Goal: Task Accomplishment & Management: Complete application form

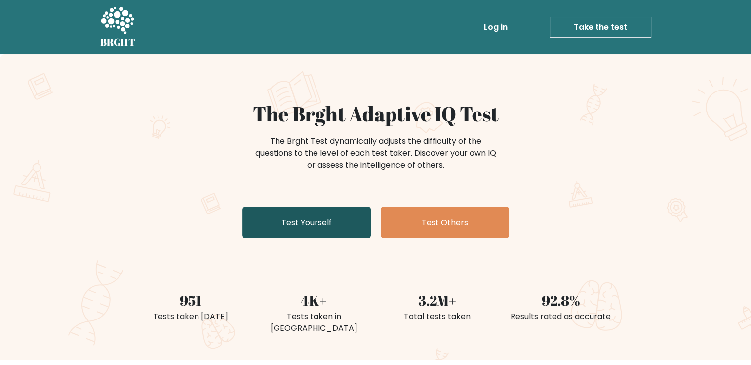
click at [356, 220] on link "Test Yourself" at bounding box center [307, 222] width 128 height 32
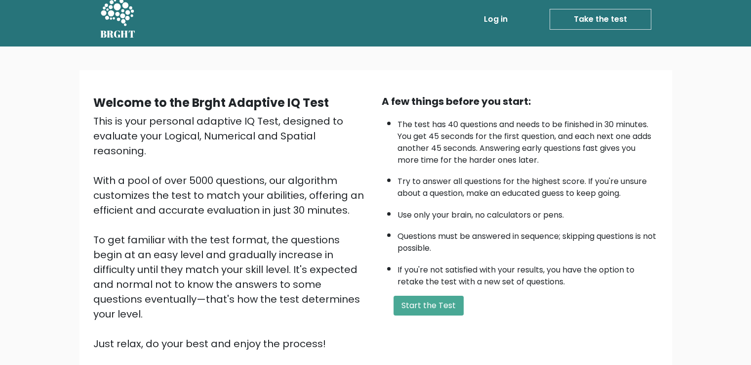
scroll to position [88, 0]
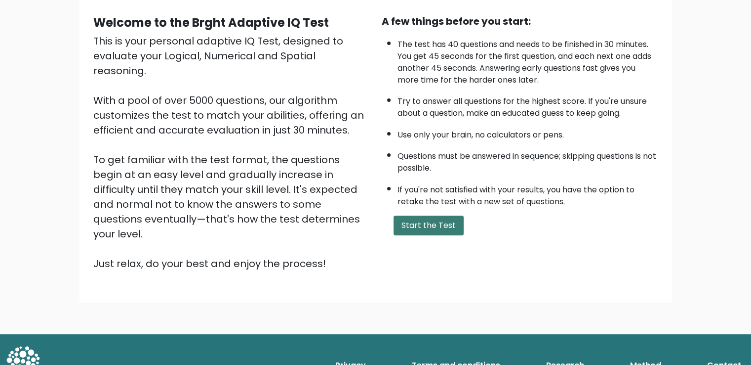
click at [438, 228] on button "Start the Test" at bounding box center [429, 225] width 70 height 20
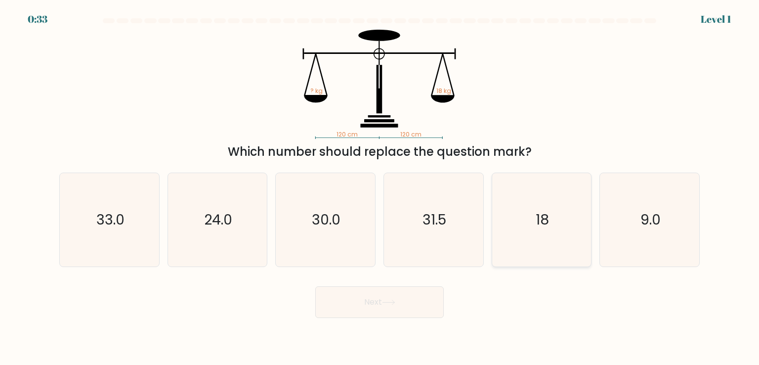
click at [538, 222] on text "18" at bounding box center [541, 219] width 13 height 20
click at [380, 187] on input "e. 18" at bounding box center [379, 184] width 0 height 5
radio input "true"
click at [419, 316] on button "Next" at bounding box center [379, 302] width 128 height 32
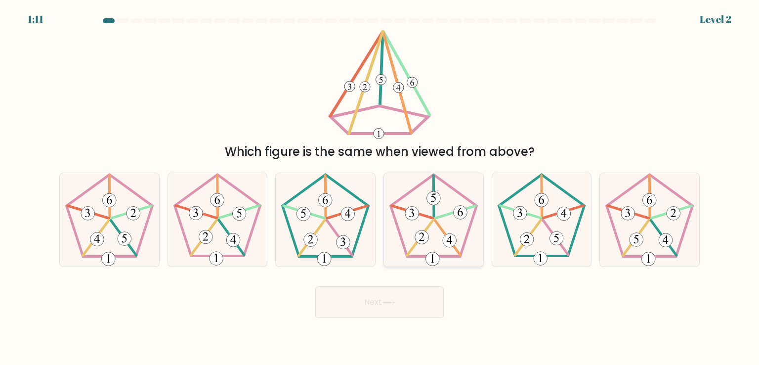
click at [427, 230] on icon at bounding box center [433, 219] width 93 height 93
click at [380, 187] on input "d." at bounding box center [379, 184] width 0 height 5
radio input "true"
click at [392, 307] on button "Next" at bounding box center [379, 302] width 128 height 32
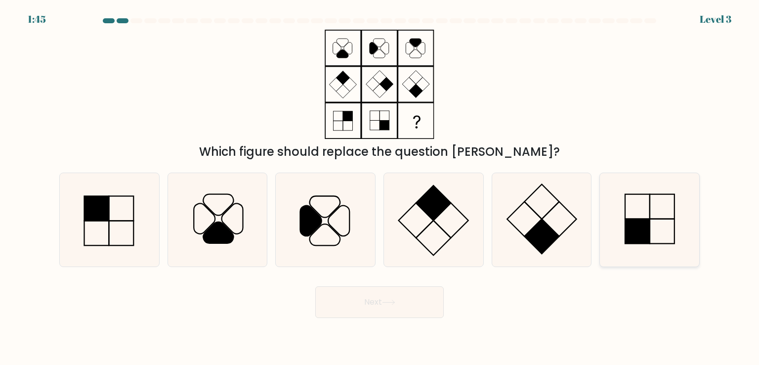
click at [646, 247] on icon at bounding box center [649, 219] width 93 height 93
click at [380, 187] on input "f." at bounding box center [379, 184] width 0 height 5
radio input "true"
click at [371, 304] on button "Next" at bounding box center [379, 302] width 128 height 32
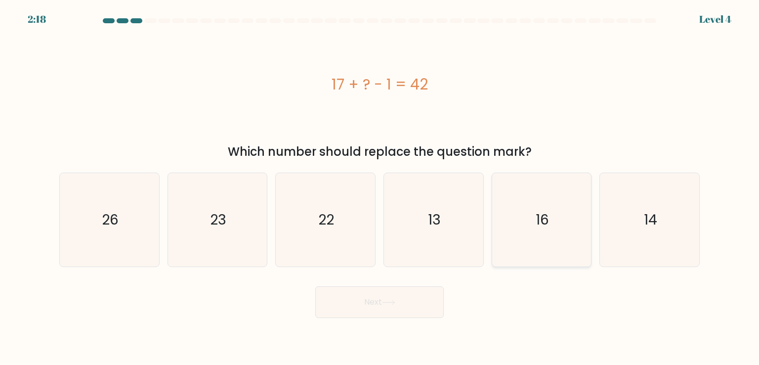
click at [514, 223] on icon "16" at bounding box center [541, 219] width 93 height 93
click at [380, 187] on input "e. 16" at bounding box center [379, 184] width 0 height 5
radio input "true"
click at [371, 328] on body "2:18 Level 4 a." at bounding box center [379, 182] width 759 height 365
click at [372, 304] on button "Next" at bounding box center [379, 302] width 128 height 32
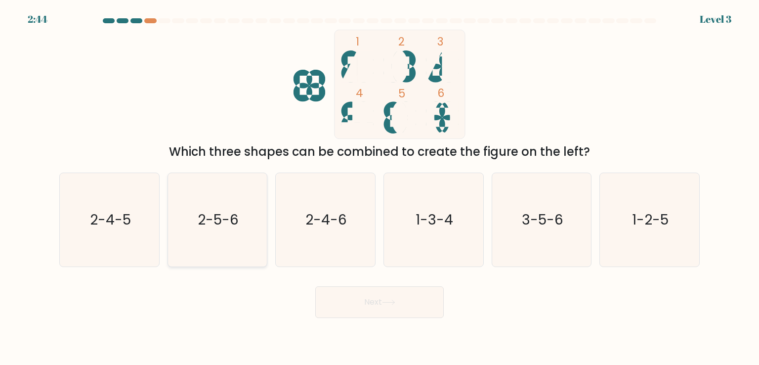
click at [256, 209] on icon "2-5-6" at bounding box center [217, 219] width 93 height 93
click at [379, 187] on input "b. 2-5-6" at bounding box center [379, 184] width 0 height 5
radio input "true"
click at [387, 306] on button "Next" at bounding box center [379, 302] width 128 height 32
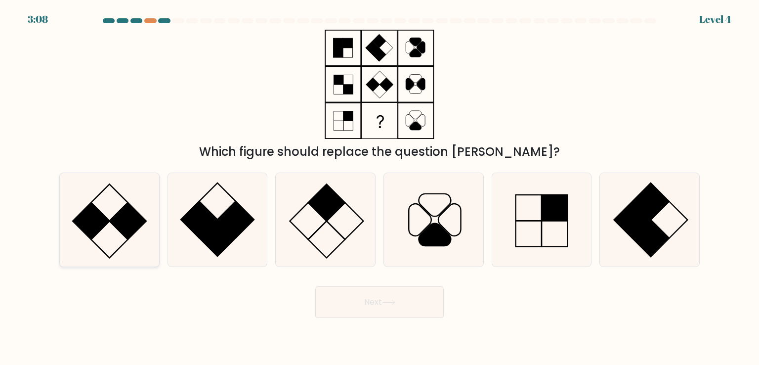
click at [101, 236] on icon at bounding box center [109, 219] width 93 height 93
click at [379, 187] on input "a." at bounding box center [379, 184] width 0 height 5
radio input "true"
click at [401, 311] on button "Next" at bounding box center [379, 302] width 128 height 32
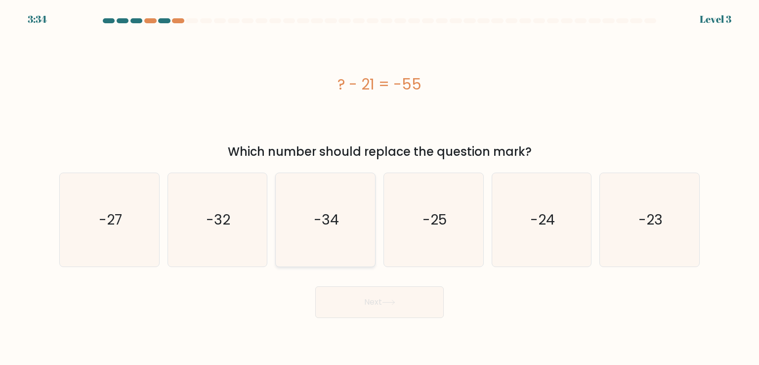
click at [332, 213] on text "-34" at bounding box center [326, 219] width 25 height 20
click at [379, 187] on input "c. -34" at bounding box center [379, 184] width 0 height 5
radio input "true"
click at [393, 296] on button "Next" at bounding box center [379, 302] width 128 height 32
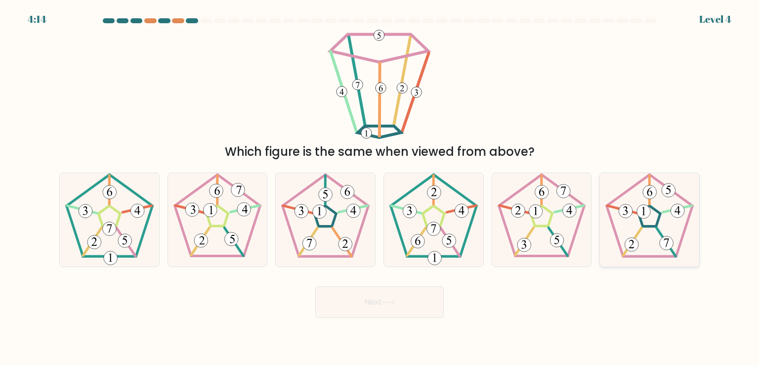
click at [661, 233] on 569 at bounding box center [665, 242] width 19 height 28
click at [380, 187] on input "f." at bounding box center [379, 184] width 0 height 5
radio input "true"
drag, startPoint x: 393, startPoint y: 307, endPoint x: 202, endPoint y: 317, distance: 191.9
click at [202, 317] on body "4:12 Level 4" at bounding box center [379, 182] width 759 height 365
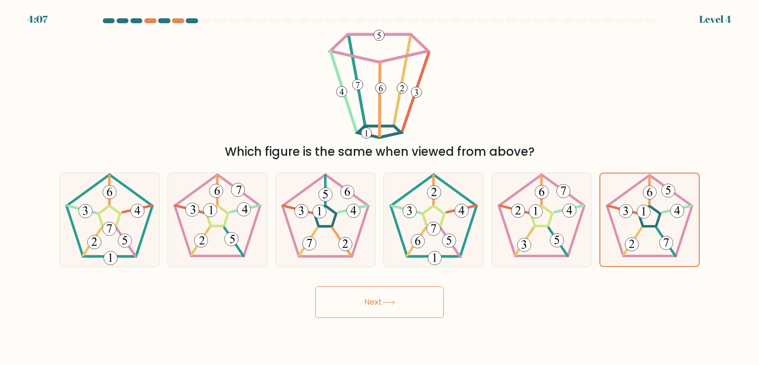
click at [433, 308] on button "Next" at bounding box center [379, 302] width 128 height 32
click at [633, 216] on icon at bounding box center [649, 219] width 92 height 92
click at [380, 187] on input "f." at bounding box center [379, 184] width 0 height 5
click at [368, 308] on button "Next" at bounding box center [379, 302] width 128 height 32
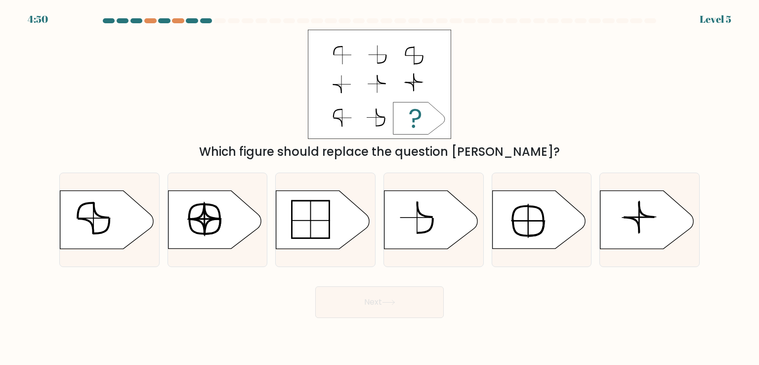
click at [443, 303] on button "Next" at bounding box center [379, 302] width 128 height 32
click at [507, 99] on div "Which figure should replace the question mark?" at bounding box center [379, 95] width 652 height 131
click at [394, 233] on icon at bounding box center [430, 220] width 93 height 58
click at [380, 187] on input "d." at bounding box center [379, 184] width 0 height 5
radio input "true"
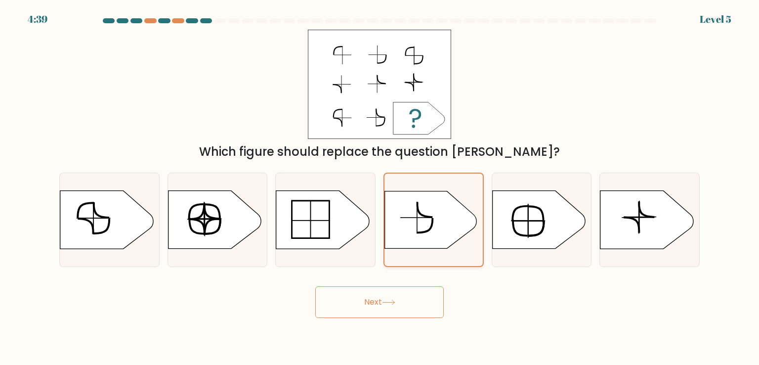
click at [394, 233] on icon at bounding box center [431, 219] width 92 height 57
click at [380, 187] on input "d." at bounding box center [379, 184] width 0 height 5
click at [557, 131] on div "Which figure should replace the question mark?" at bounding box center [379, 95] width 652 height 131
click at [130, 230] on icon at bounding box center [106, 220] width 93 height 58
click at [379, 187] on input "a." at bounding box center [379, 184] width 0 height 5
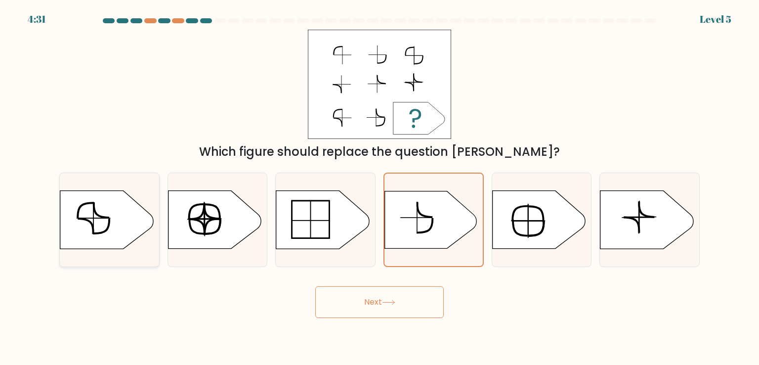
radio input "true"
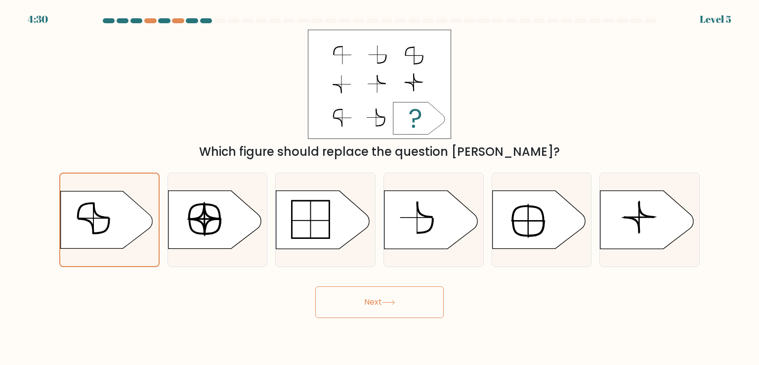
click at [402, 317] on body "4:30 Level 5 a." at bounding box center [379, 182] width 759 height 365
click at [394, 302] on icon at bounding box center [388, 302] width 12 height 4
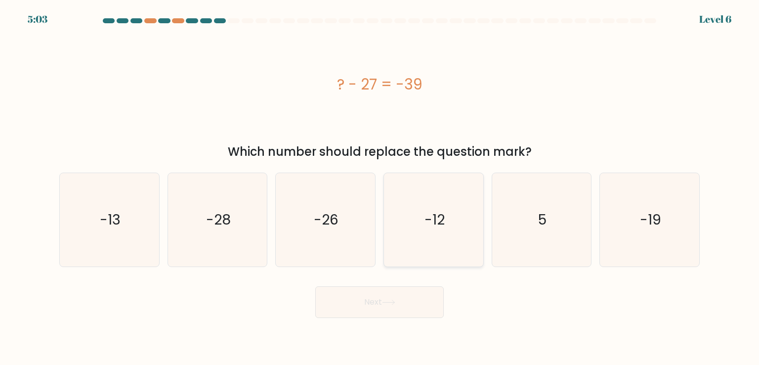
click at [422, 208] on icon "-12" at bounding box center [433, 219] width 93 height 93
click at [380, 187] on input "d. -12" at bounding box center [379, 184] width 0 height 5
radio input "true"
click at [401, 295] on button "Next" at bounding box center [379, 302] width 128 height 32
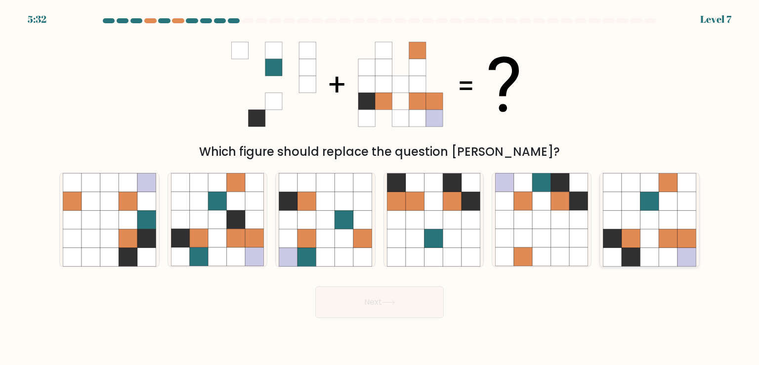
click at [628, 241] on icon at bounding box center [630, 238] width 19 height 19
click at [380, 187] on input "f." at bounding box center [379, 184] width 0 height 5
radio input "true"
click at [391, 309] on button "Next" at bounding box center [379, 302] width 128 height 32
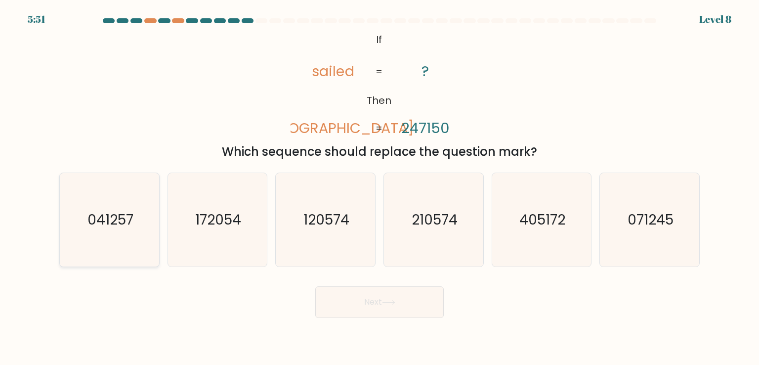
click at [103, 221] on text "041257" at bounding box center [110, 219] width 46 height 20
click at [379, 187] on input "a. 041257" at bounding box center [379, 184] width 0 height 5
radio input "true"
click at [375, 308] on button "Next" at bounding box center [379, 302] width 128 height 32
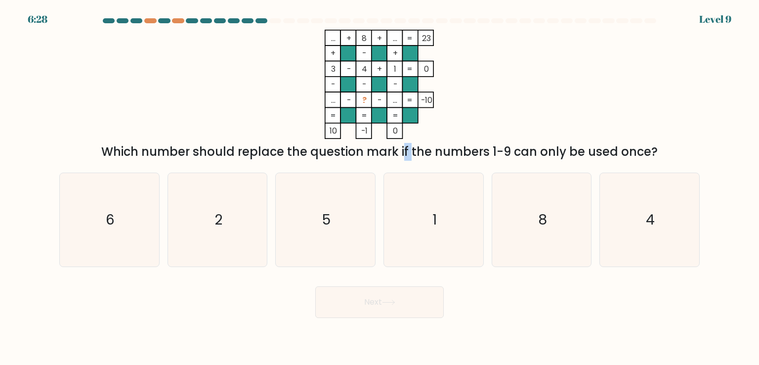
drag, startPoint x: 323, startPoint y: 156, endPoint x: 332, endPoint y: 156, distance: 9.4
click at [332, 156] on div "Which number should replace the question mark if the numbers 1-9 can only be us…" at bounding box center [379, 152] width 628 height 18
click at [478, 117] on icon "... + 8 + ... 23 + - + 3 - 4 + 1 0 - - - ... - ? - ... = -10 = = = = 10 -1 0 =" at bounding box center [379, 84] width 296 height 109
click at [245, 203] on icon "2" at bounding box center [217, 219] width 93 height 93
click at [379, 187] on input "b. 2" at bounding box center [379, 184] width 0 height 5
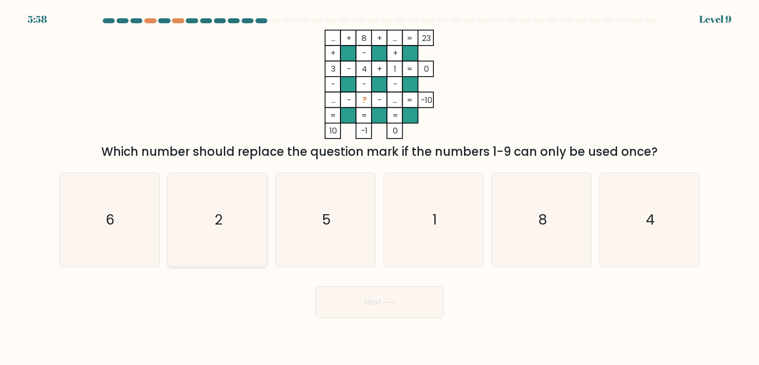
radio input "true"
click at [386, 304] on icon at bounding box center [388, 301] width 13 height 5
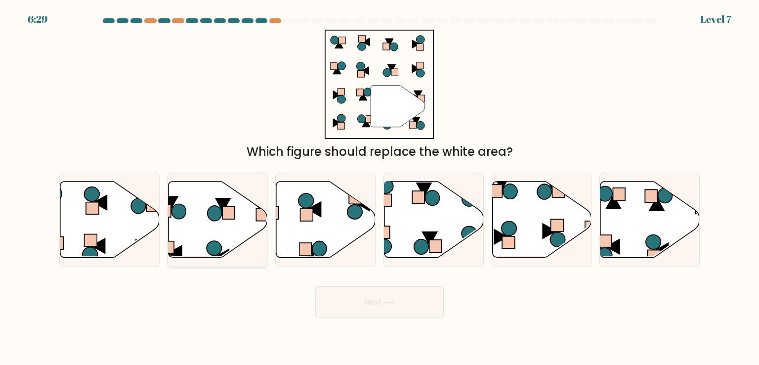
click at [243, 232] on icon at bounding box center [217, 219] width 99 height 76
click at [379, 187] on input "b." at bounding box center [379, 184] width 0 height 5
radio input "true"
click at [415, 309] on button "Next" at bounding box center [379, 302] width 128 height 32
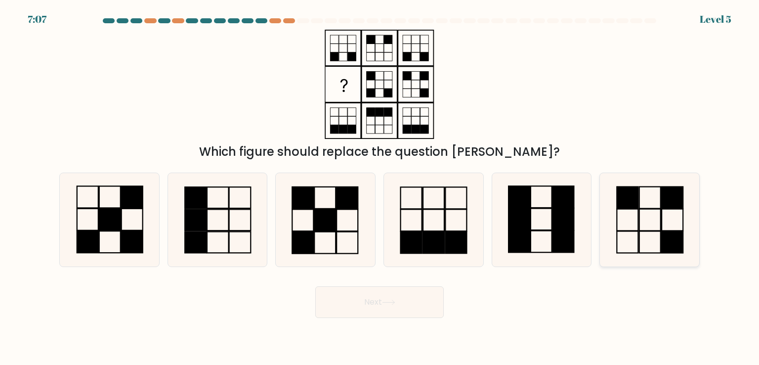
click at [692, 244] on icon at bounding box center [649, 219] width 93 height 93
click at [380, 187] on input "f." at bounding box center [379, 184] width 0 height 5
radio input "true"
click at [414, 310] on button "Next" at bounding box center [379, 302] width 128 height 32
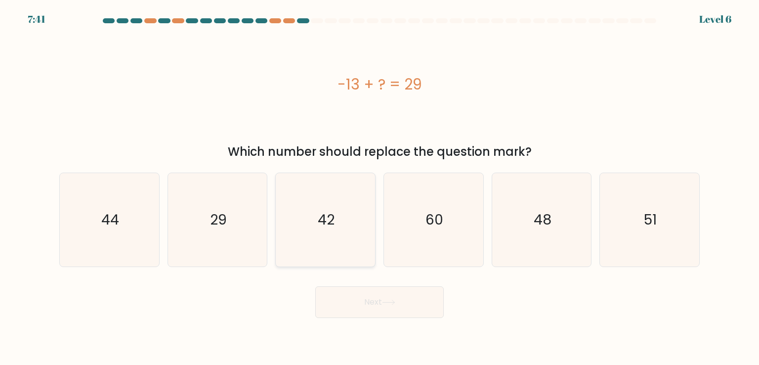
click at [332, 210] on text "42" at bounding box center [326, 219] width 17 height 20
click at [379, 187] on input "c. 42" at bounding box center [379, 184] width 0 height 5
radio input "true"
click at [360, 300] on button "Next" at bounding box center [379, 302] width 128 height 32
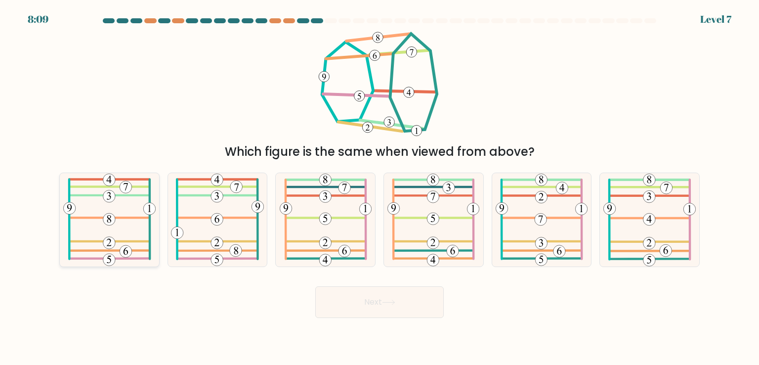
click at [126, 236] on icon at bounding box center [109, 219] width 93 height 93
click at [379, 187] on input "a." at bounding box center [379, 184] width 0 height 5
radio input "true"
click at [371, 305] on button "Next" at bounding box center [379, 302] width 128 height 32
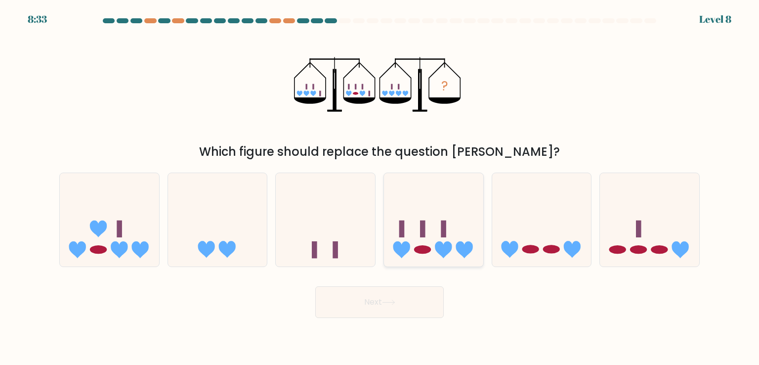
click at [443, 247] on icon at bounding box center [443, 249] width 17 height 17
click at [380, 187] on input "d." at bounding box center [379, 184] width 0 height 5
radio input "true"
click at [401, 290] on button "Next" at bounding box center [379, 302] width 128 height 32
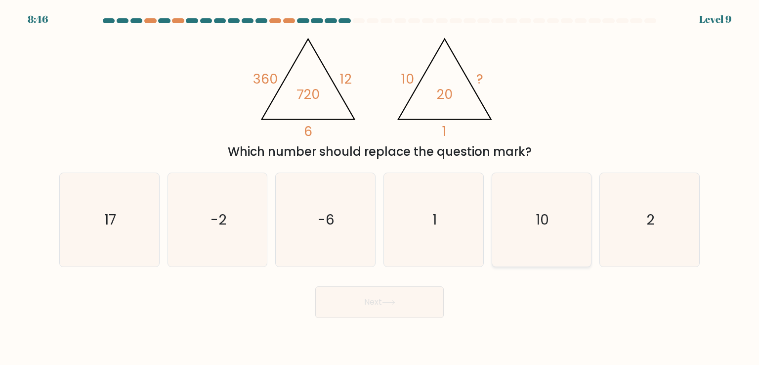
click at [572, 204] on icon "10" at bounding box center [541, 219] width 93 height 93
click at [380, 187] on input "e. 10" at bounding box center [379, 184] width 0 height 5
radio input "true"
click at [399, 303] on button "Next" at bounding box center [379, 302] width 128 height 32
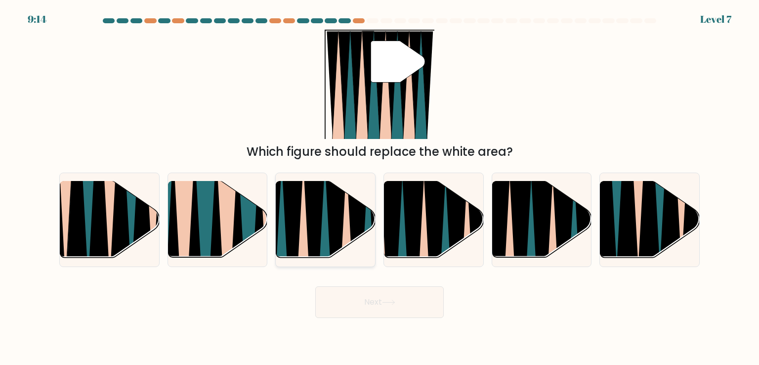
click at [324, 239] on icon at bounding box center [325, 263] width 22 height 199
click at [379, 187] on input "c." at bounding box center [379, 184] width 0 height 5
radio input "true"
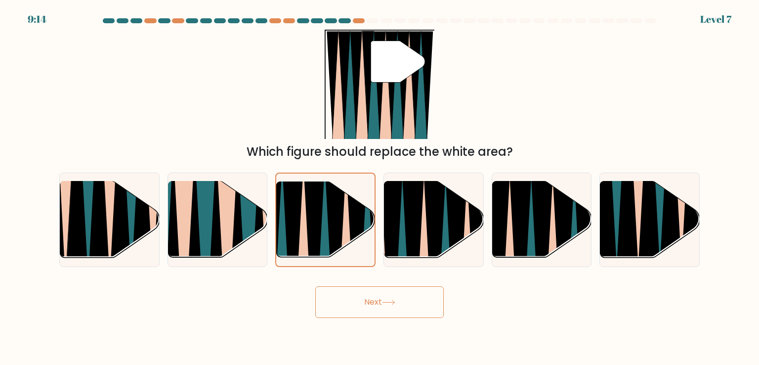
click at [377, 303] on button "Next" at bounding box center [379, 302] width 128 height 32
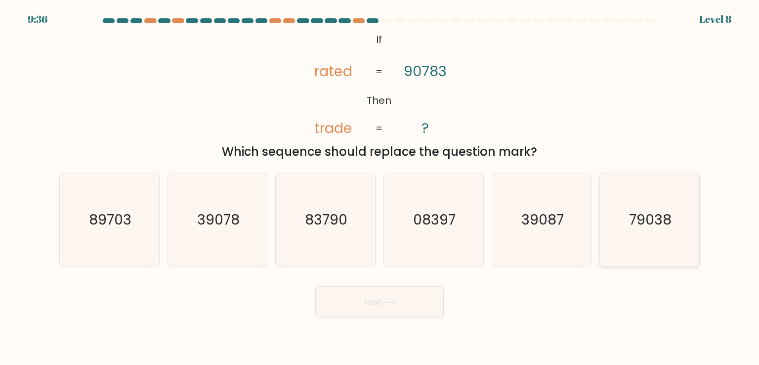
click at [629, 196] on icon "79038" at bounding box center [649, 219] width 93 height 93
click at [380, 187] on input "f. 79038" at bounding box center [379, 184] width 0 height 5
radio input "true"
click at [371, 304] on button "Next" at bounding box center [379, 302] width 128 height 32
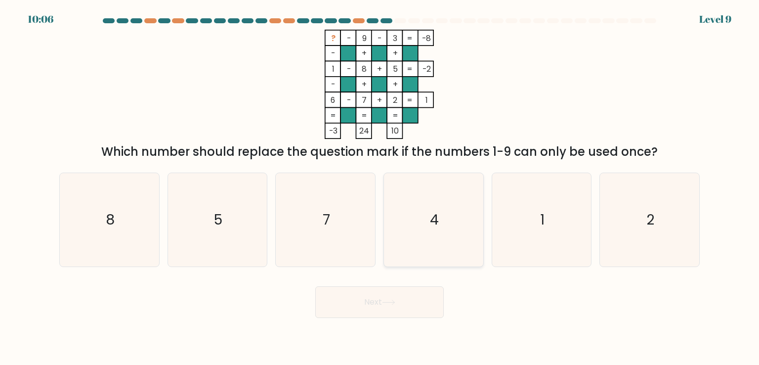
click at [434, 229] on text "4" at bounding box center [434, 219] width 9 height 20
click at [380, 187] on input "d. 4" at bounding box center [379, 184] width 0 height 5
radio input "true"
click at [393, 305] on button "Next" at bounding box center [379, 302] width 128 height 32
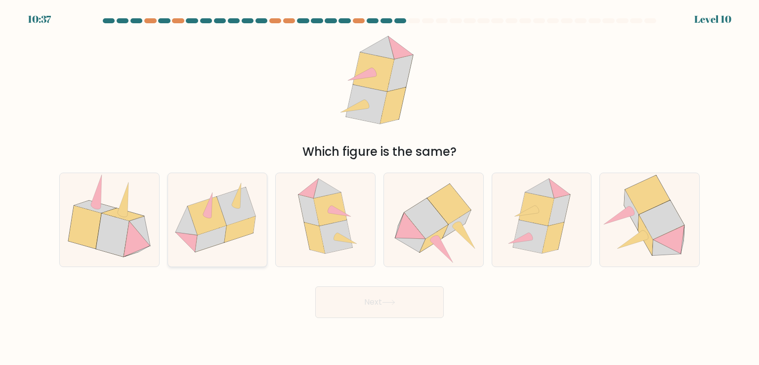
click at [224, 224] on icon at bounding box center [207, 216] width 39 height 39
click at [379, 187] on input "b." at bounding box center [379, 184] width 0 height 5
radio input "true"
click at [348, 301] on button "Next" at bounding box center [379, 302] width 128 height 32
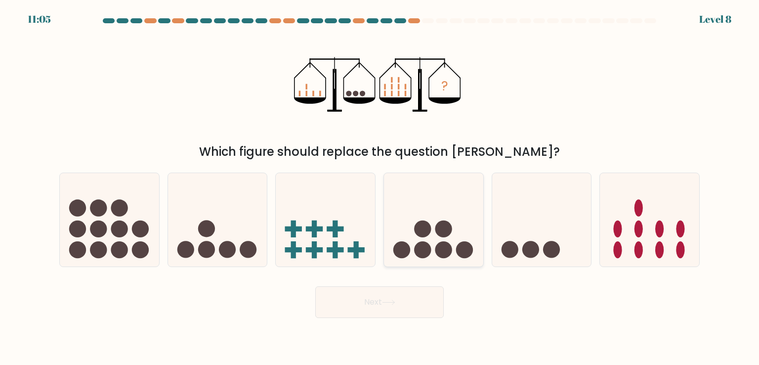
click at [448, 240] on icon at bounding box center [433, 219] width 99 height 82
click at [380, 187] on input "d." at bounding box center [379, 184] width 0 height 5
radio input "true"
click at [395, 305] on icon at bounding box center [388, 301] width 13 height 5
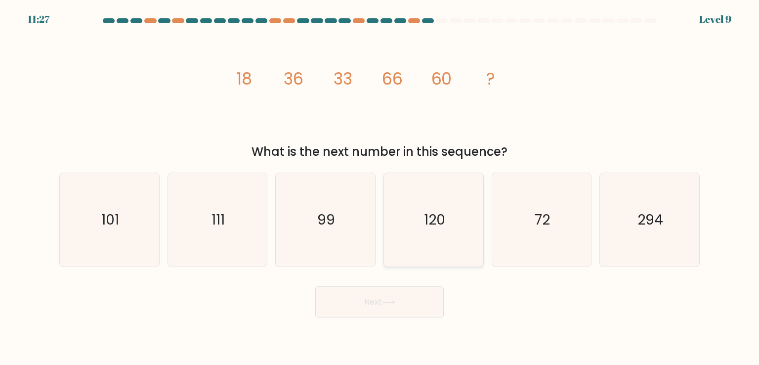
click at [445, 234] on icon "120" at bounding box center [433, 219] width 93 height 93
click at [380, 187] on input "d. 120" at bounding box center [379, 184] width 0 height 5
radio input "true"
click at [419, 290] on button "Next" at bounding box center [379, 302] width 128 height 32
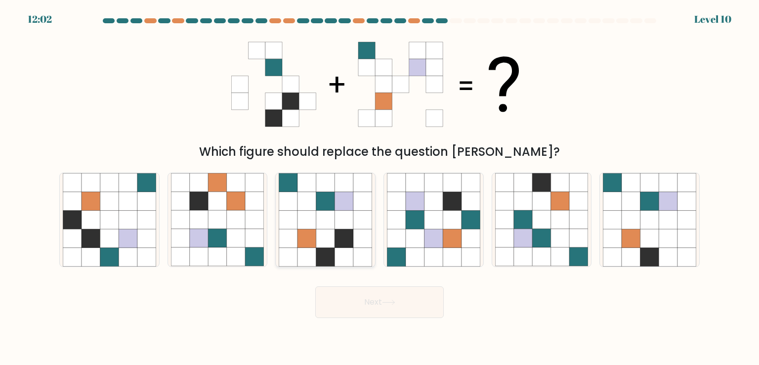
click at [322, 199] on icon at bounding box center [325, 201] width 19 height 19
click at [379, 187] on input "c." at bounding box center [379, 184] width 0 height 5
radio input "true"
click at [350, 301] on button "Next" at bounding box center [379, 302] width 128 height 32
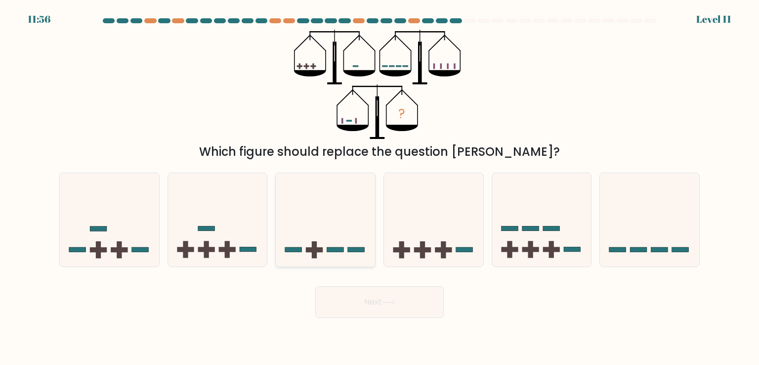
click at [365, 247] on icon at bounding box center [325, 219] width 99 height 82
click at [379, 187] on input "c." at bounding box center [379, 184] width 0 height 5
radio input "true"
click at [646, 248] on rect at bounding box center [638, 249] width 17 height 5
click at [380, 187] on input "f." at bounding box center [379, 184] width 0 height 5
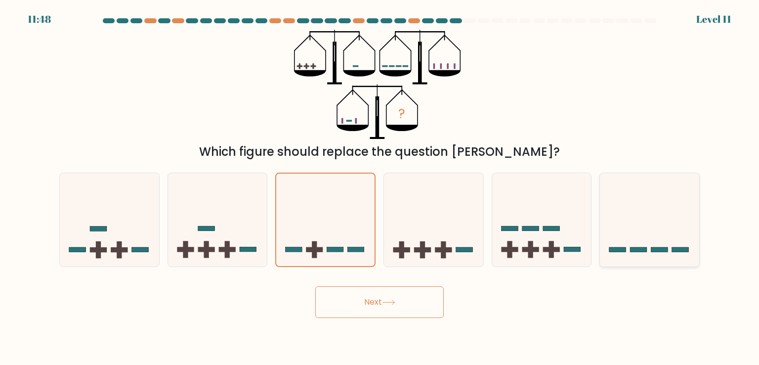
radio input "true"
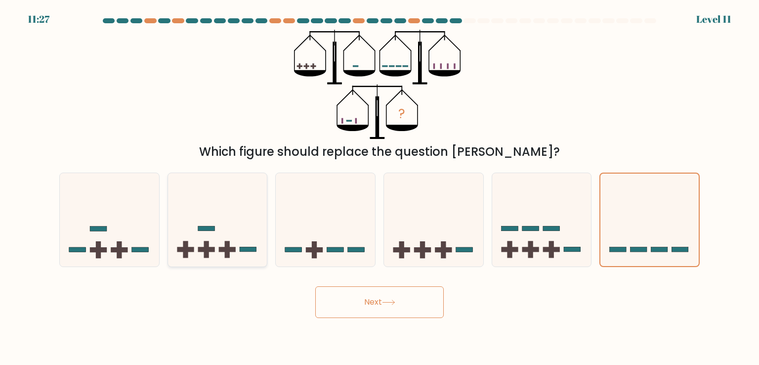
click at [219, 241] on icon at bounding box center [217, 219] width 99 height 82
click at [379, 187] on input "b." at bounding box center [379, 184] width 0 height 5
radio input "true"
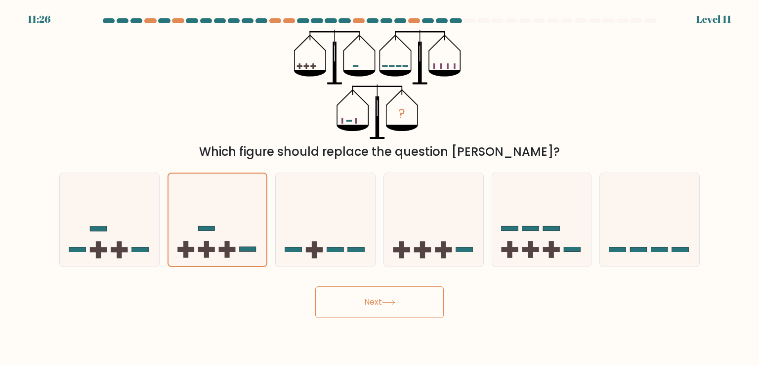
click at [366, 302] on button "Next" at bounding box center [379, 302] width 128 height 32
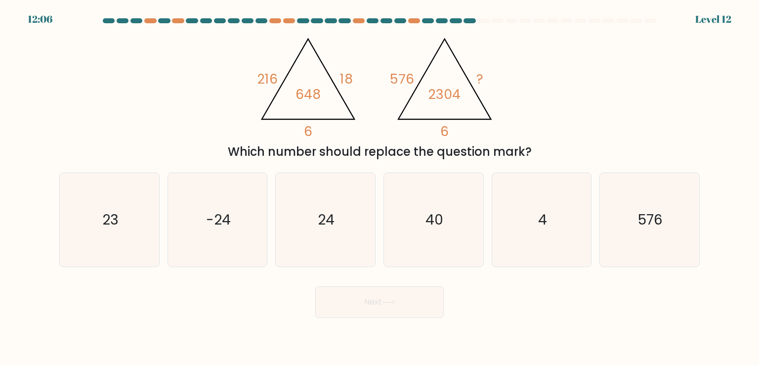
drag, startPoint x: 368, startPoint y: 237, endPoint x: 367, endPoint y: 270, distance: 32.6
click at [367, 237] on icon "24" at bounding box center [325, 219] width 93 height 93
click at [379, 187] on input "c. 24" at bounding box center [379, 184] width 0 height 5
radio input "true"
click at [374, 318] on body "12:06 Level 12" at bounding box center [379, 182] width 759 height 365
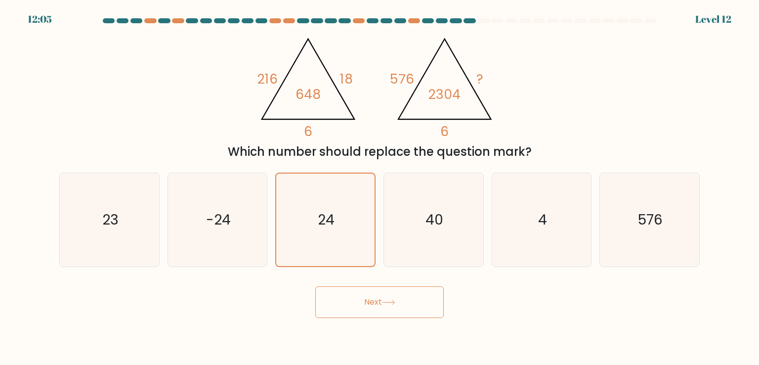
click at [369, 304] on button "Next" at bounding box center [379, 302] width 128 height 32
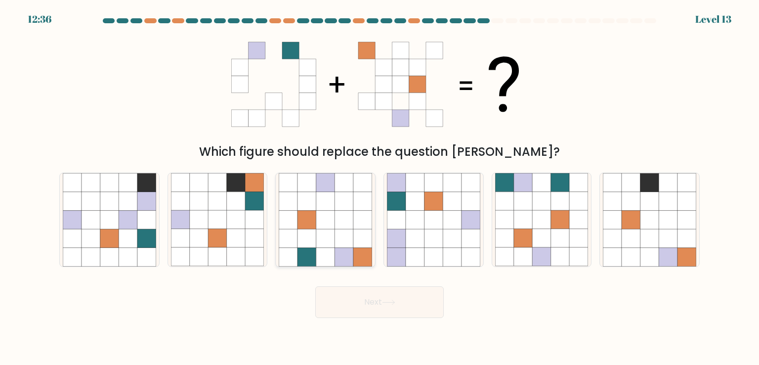
click at [324, 242] on icon at bounding box center [325, 238] width 19 height 19
click at [379, 187] on input "c." at bounding box center [379, 184] width 0 height 5
radio input "true"
click at [371, 312] on button "Next" at bounding box center [379, 302] width 128 height 32
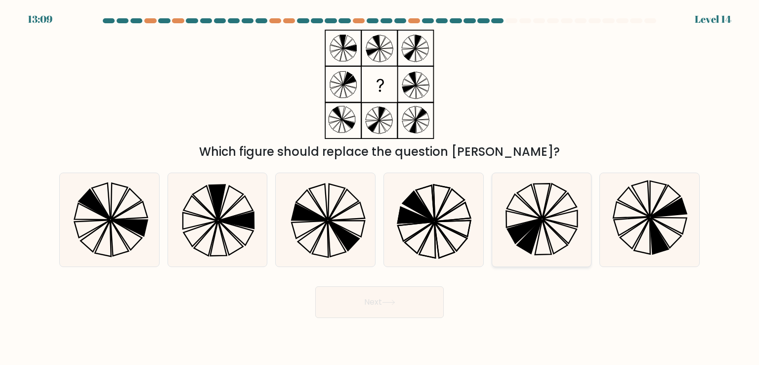
click at [534, 218] on icon at bounding box center [541, 219] width 93 height 93
click at [380, 187] on input "e." at bounding box center [379, 184] width 0 height 5
radio input "true"
click at [417, 246] on icon at bounding box center [433, 219] width 93 height 93
click at [380, 187] on input "d." at bounding box center [379, 184] width 0 height 5
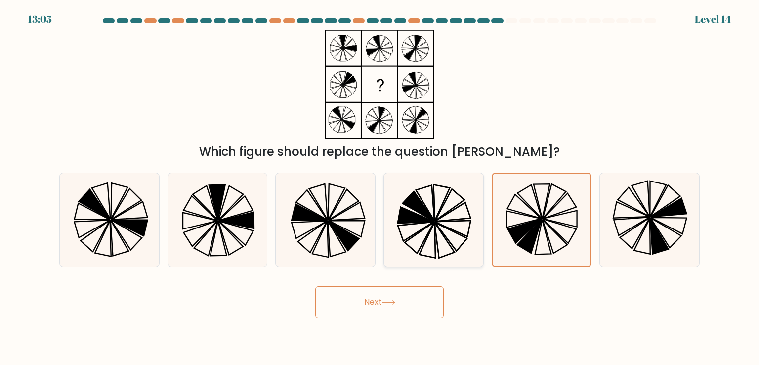
radio input "true"
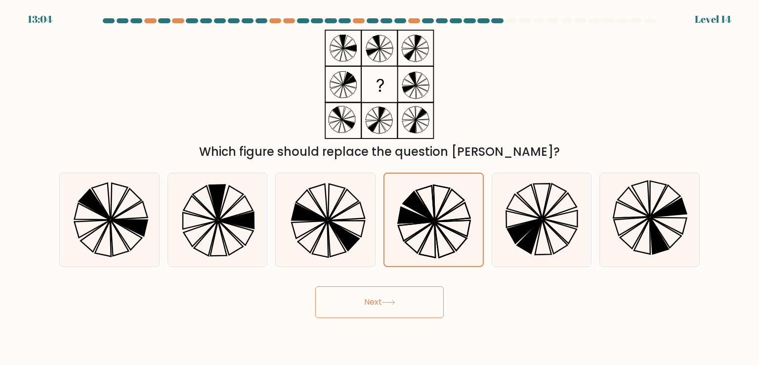
click at [400, 311] on button "Next" at bounding box center [379, 302] width 128 height 32
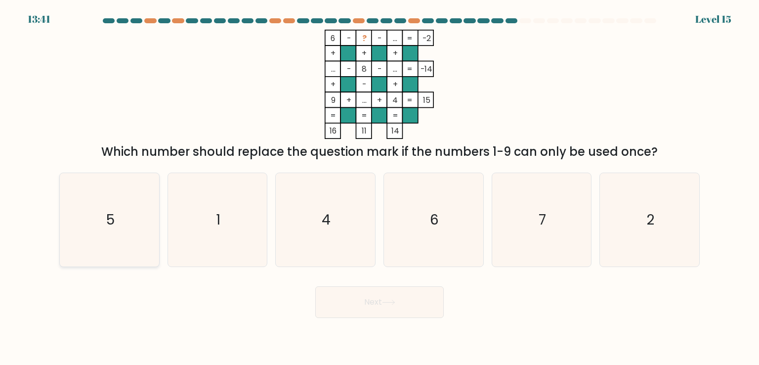
click at [126, 206] on icon "5" at bounding box center [109, 219] width 93 height 93
click at [379, 187] on input "a. 5" at bounding box center [379, 184] width 0 height 5
radio input "true"
click at [407, 301] on button "Next" at bounding box center [379, 302] width 128 height 32
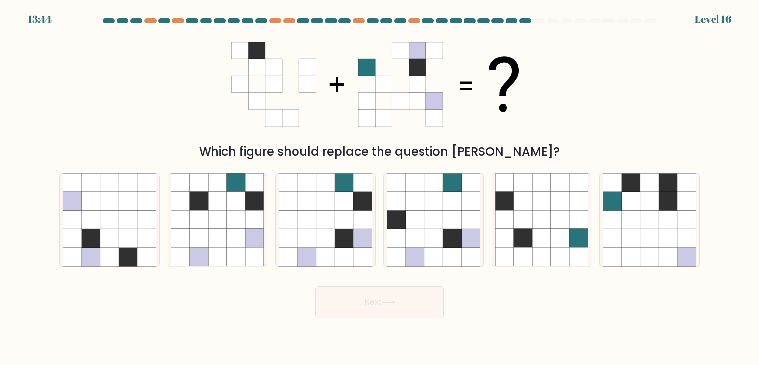
drag, startPoint x: 229, startPoint y: 230, endPoint x: 269, endPoint y: 265, distance: 53.9
click at [228, 230] on icon at bounding box center [236, 238] width 19 height 19
click at [379, 187] on input "b." at bounding box center [379, 184] width 0 height 5
radio input "true"
click at [330, 249] on icon at bounding box center [325, 256] width 19 height 19
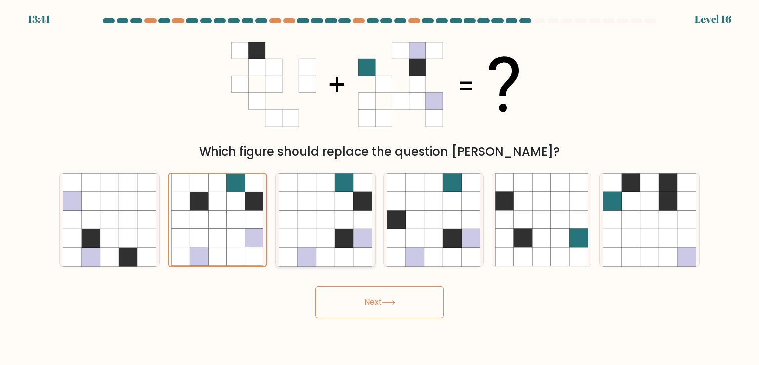
click at [379, 187] on input "c." at bounding box center [379, 184] width 0 height 5
radio input "true"
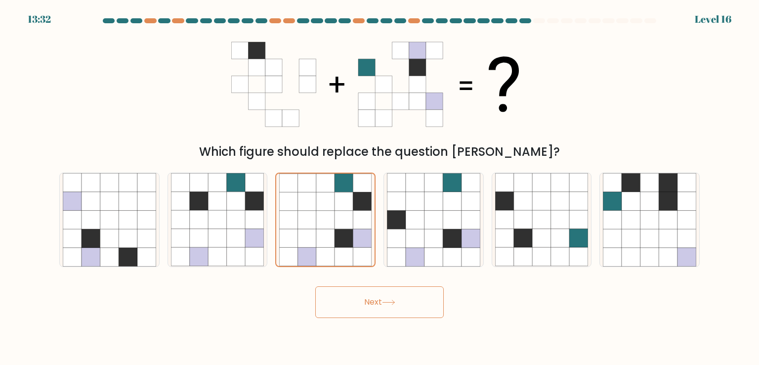
click at [348, 305] on button "Next" at bounding box center [379, 302] width 128 height 32
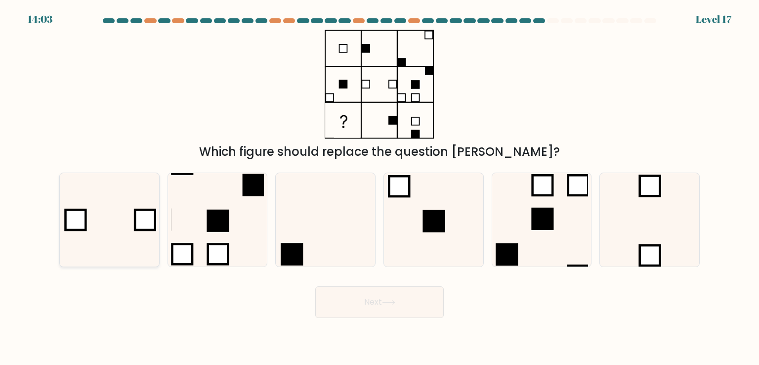
click at [74, 233] on icon at bounding box center [109, 219] width 93 height 93
click at [379, 187] on input "a." at bounding box center [379, 184] width 0 height 5
radio input "true"
click at [368, 312] on button "Next" at bounding box center [379, 302] width 128 height 32
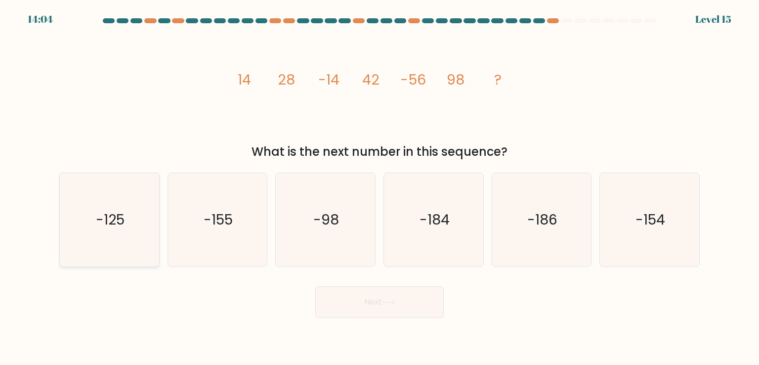
click at [131, 230] on icon "-125" at bounding box center [109, 219] width 93 height 93
click at [379, 187] on input "a. -125" at bounding box center [379, 184] width 0 height 5
radio input "true"
click at [394, 307] on button "Next" at bounding box center [379, 302] width 128 height 32
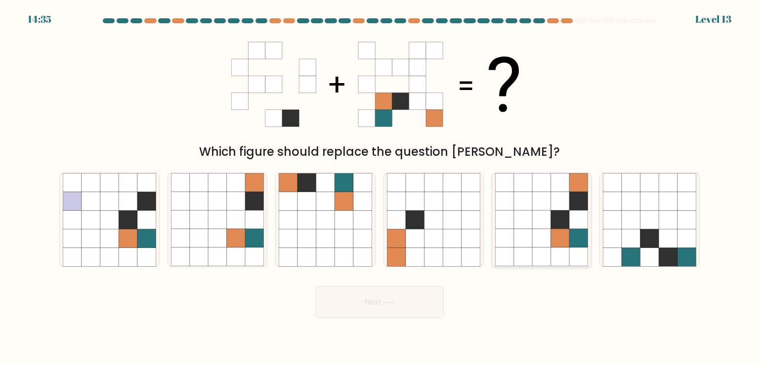
click at [560, 215] on icon at bounding box center [560, 219] width 19 height 19
click at [380, 187] on input "e." at bounding box center [379, 184] width 0 height 5
radio input "true"
click at [366, 304] on button "Next" at bounding box center [379, 302] width 128 height 32
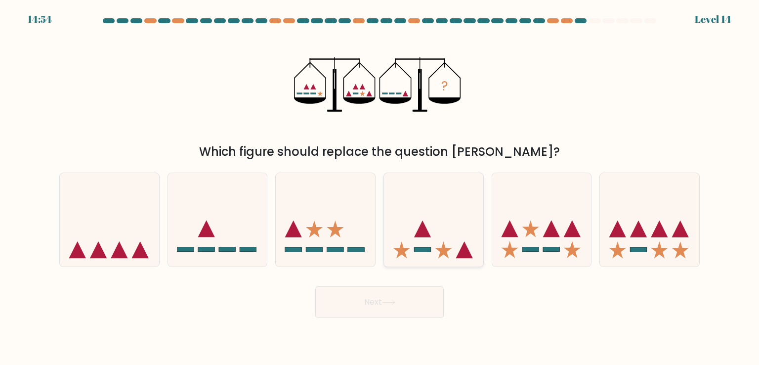
click at [468, 260] on icon at bounding box center [433, 219] width 99 height 82
click at [380, 187] on input "d." at bounding box center [379, 184] width 0 height 5
radio input "true"
click at [426, 299] on button "Next" at bounding box center [379, 302] width 128 height 32
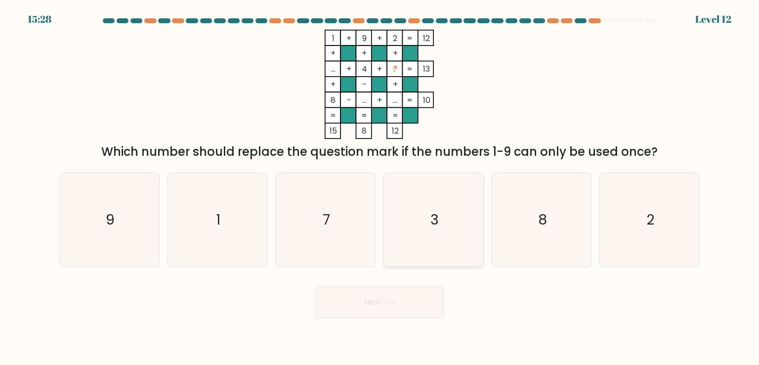
click at [468, 227] on icon "3" at bounding box center [433, 219] width 93 height 93
click at [380, 187] on input "d. 3" at bounding box center [379, 184] width 0 height 5
radio input "true"
click at [421, 300] on button "Next" at bounding box center [379, 302] width 128 height 32
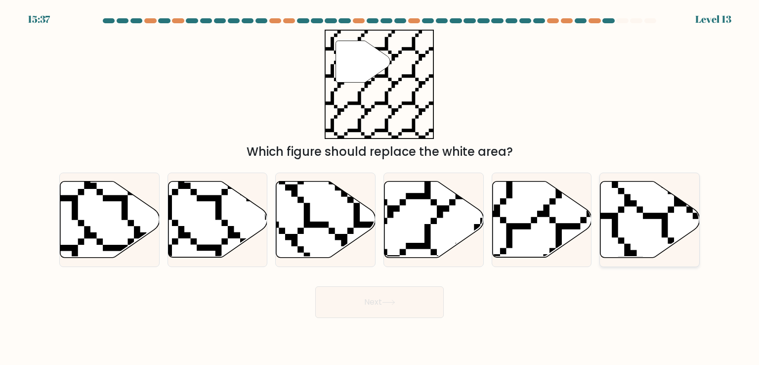
click at [622, 224] on icon at bounding box center [649, 219] width 99 height 76
click at [380, 187] on input "f." at bounding box center [379, 184] width 0 height 5
radio input "true"
click at [339, 295] on button "Next" at bounding box center [379, 302] width 128 height 32
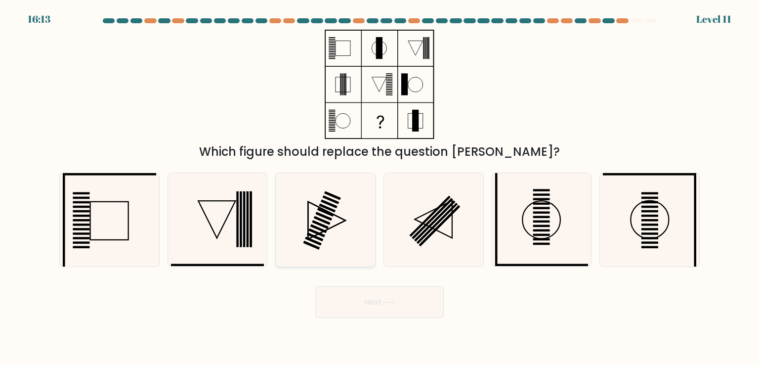
click at [345, 254] on icon at bounding box center [325, 219] width 93 height 93
click at [379, 187] on input "c." at bounding box center [379, 184] width 0 height 5
radio input "true"
click at [382, 305] on button "Next" at bounding box center [379, 302] width 128 height 32
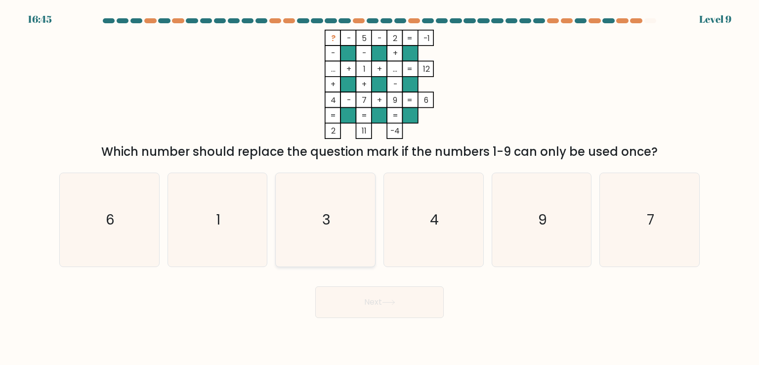
click at [330, 208] on icon "3" at bounding box center [325, 219] width 93 height 93
click at [379, 187] on input "c. 3" at bounding box center [379, 184] width 0 height 5
radio input "true"
click at [347, 307] on button "Next" at bounding box center [379, 302] width 128 height 32
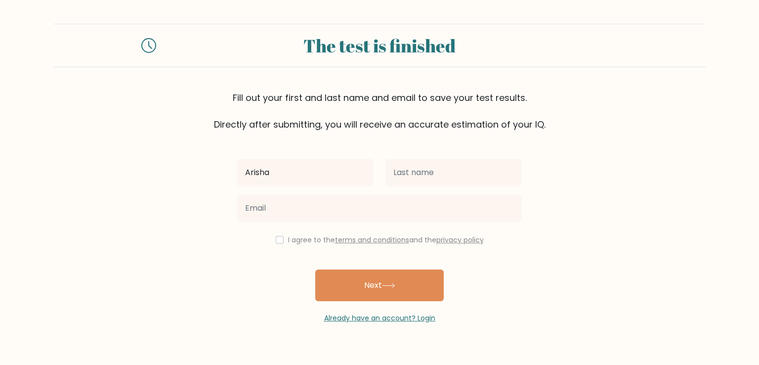
type input "Arisha"
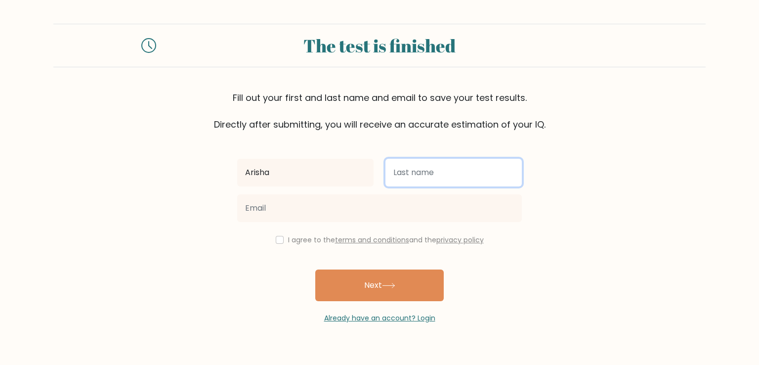
click at [418, 170] on input "text" at bounding box center [453, 173] width 136 height 28
type input "s"
type input "Soma"
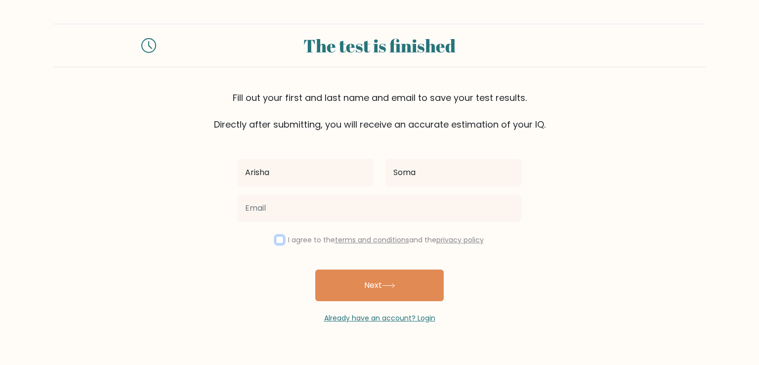
click at [279, 240] on input "checkbox" at bounding box center [280, 240] width 8 height 8
checkbox input "true"
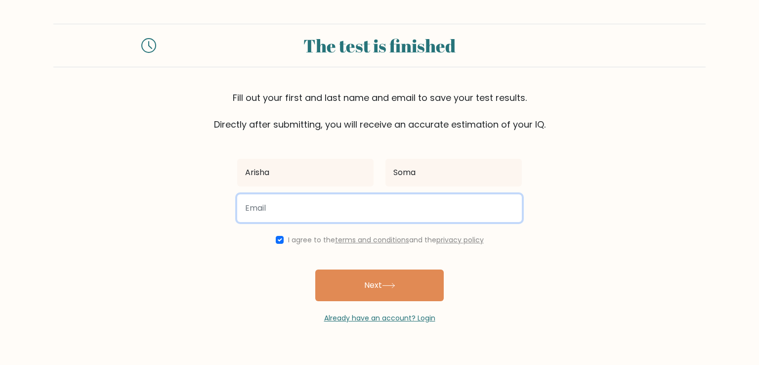
click at [320, 217] on input "email" at bounding box center [379, 208] width 285 height 28
paste input "gowikib500@fanwn.com"
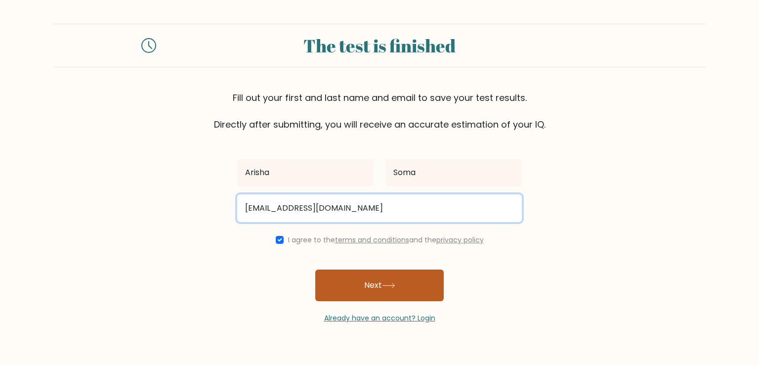
type input "gowikib500@fanwn.com"
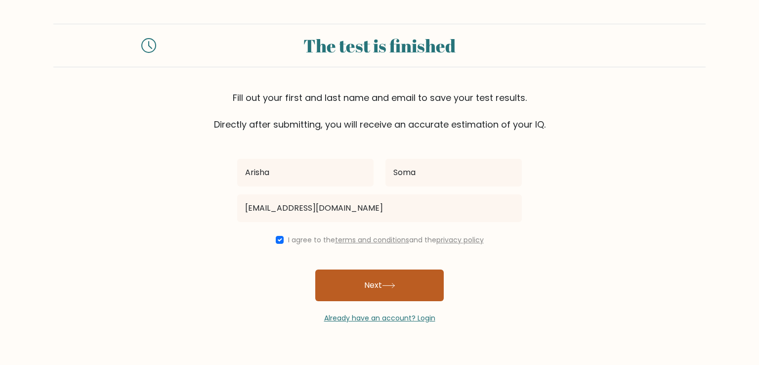
click at [391, 291] on button "Next" at bounding box center [379, 285] width 128 height 32
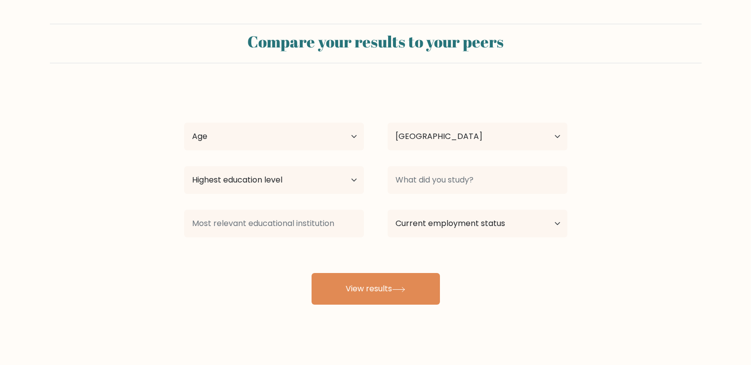
select select "AZ"
click at [306, 132] on select "Age Under [DEMOGRAPHIC_DATA] [DEMOGRAPHIC_DATA] [DEMOGRAPHIC_DATA] [DEMOGRAPHIC…" at bounding box center [274, 137] width 180 height 28
select select "min_18"
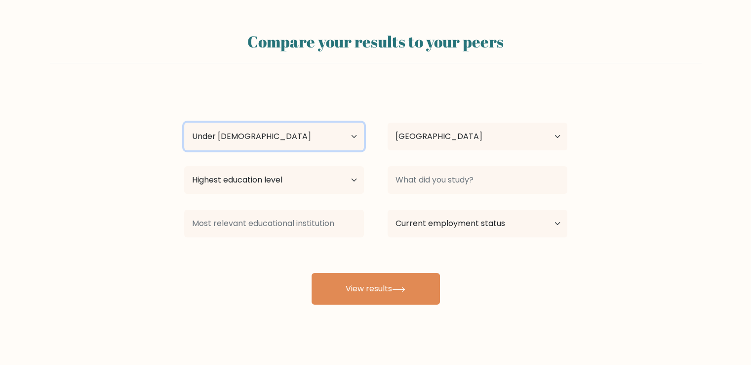
click at [184, 123] on select "Age Under [DEMOGRAPHIC_DATA] [DEMOGRAPHIC_DATA] [DEMOGRAPHIC_DATA] [DEMOGRAPHIC…" at bounding box center [274, 137] width 180 height 28
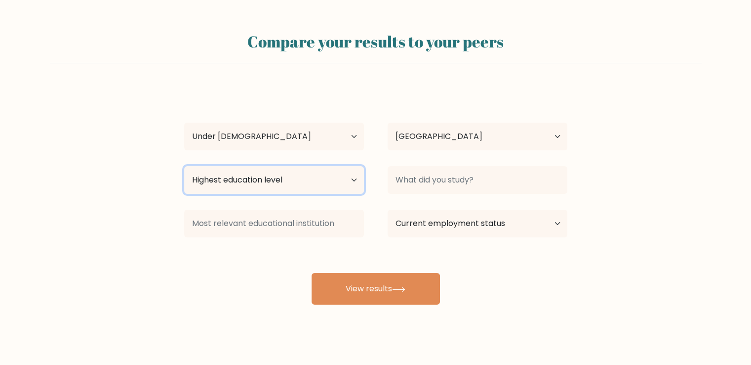
click at [331, 181] on select "Highest education level No schooling Primary Lower Secondary Upper Secondary Oc…" at bounding box center [274, 180] width 180 height 28
select select "primary"
click at [184, 166] on select "Highest education level No schooling Primary Lower Secondary Upper Secondary Oc…" at bounding box center [274, 180] width 180 height 28
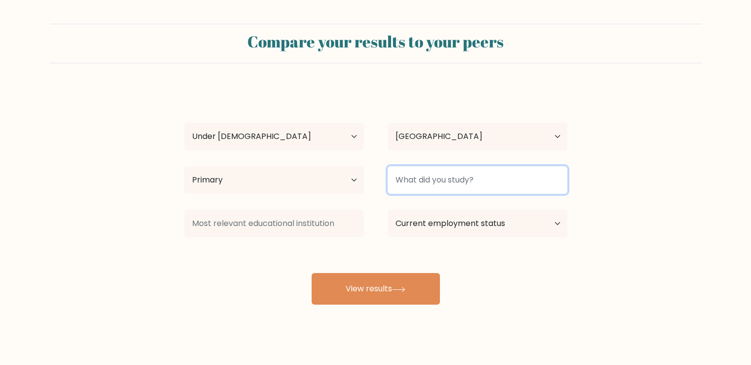
click at [429, 192] on input at bounding box center [478, 180] width 180 height 28
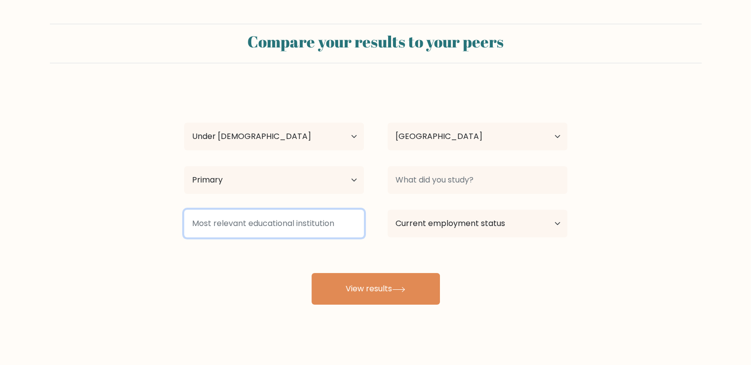
click at [309, 232] on input at bounding box center [274, 223] width 180 height 28
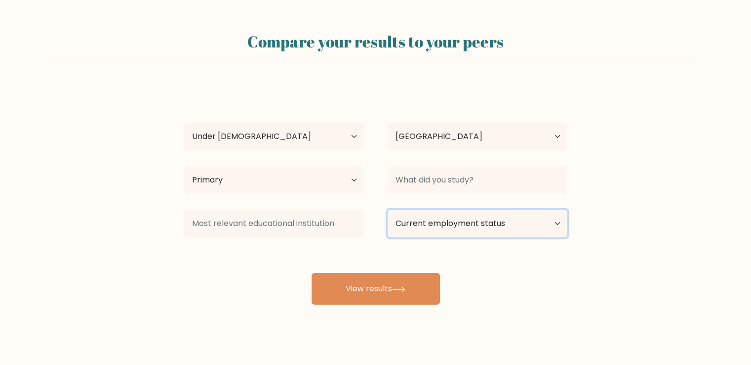
click at [545, 222] on select "Current employment status Employed Student Retired Other / prefer not to answer" at bounding box center [478, 223] width 180 height 28
select select "student"
click at [388, 209] on select "Current employment status Employed Student Retired Other / prefer not to answer" at bounding box center [478, 223] width 180 height 28
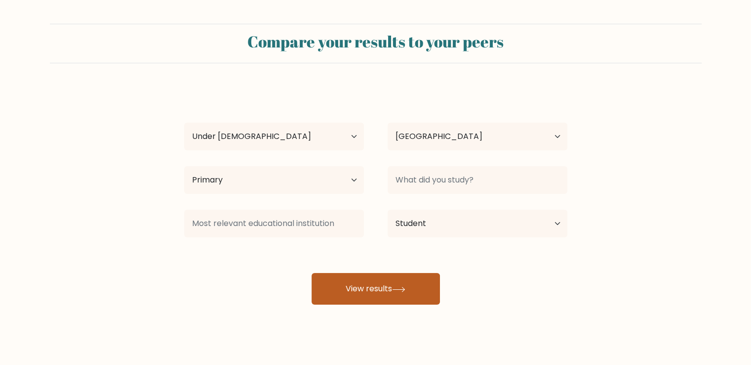
click at [396, 279] on button "View results" at bounding box center [376, 289] width 128 height 32
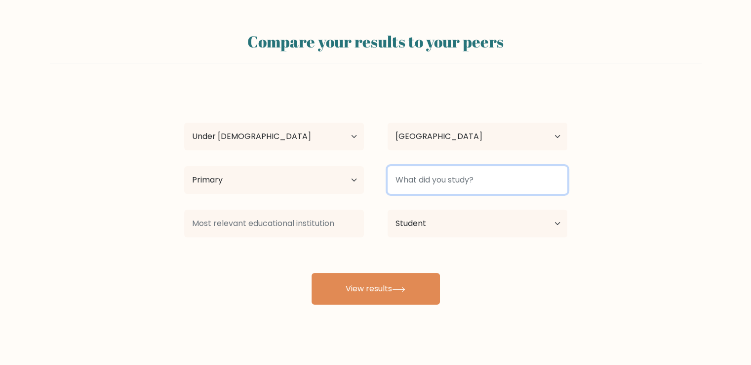
click at [433, 172] on input at bounding box center [478, 180] width 180 height 28
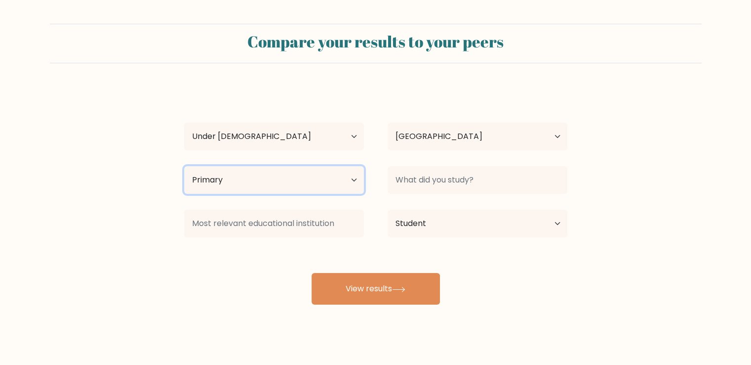
click at [362, 186] on select "Highest education level No schooling Primary Lower Secondary Upper Secondary Oc…" at bounding box center [274, 180] width 180 height 28
click at [184, 166] on select "Highest education level No schooling Primary Lower Secondary Upper Secondary Oc…" at bounding box center [274, 180] width 180 height 28
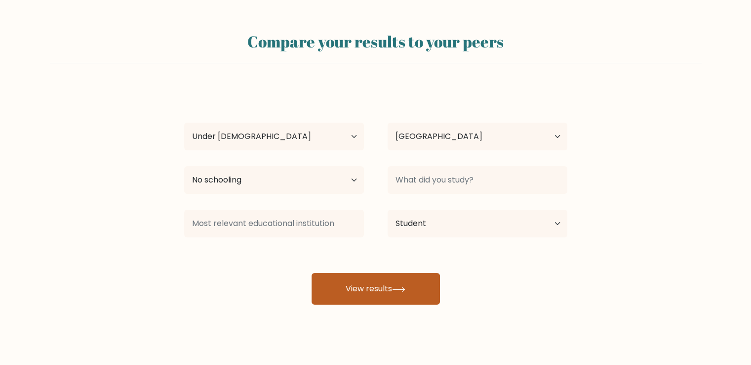
click at [397, 273] on button "View results" at bounding box center [376, 289] width 128 height 32
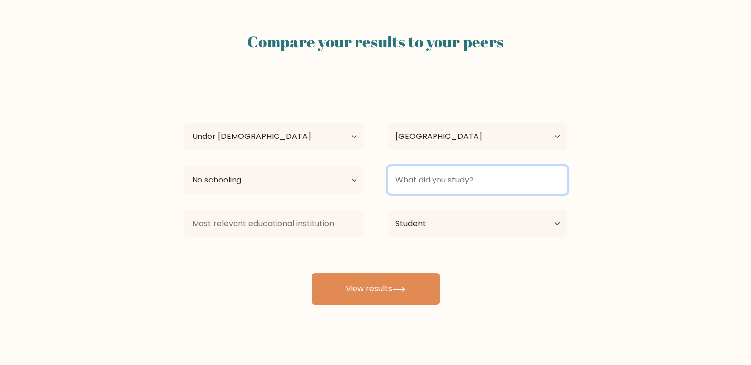
click at [421, 176] on input at bounding box center [478, 180] width 180 height 28
drag, startPoint x: 439, startPoint y: 185, endPoint x: 501, endPoint y: 184, distance: 62.2
click at [501, 184] on input at bounding box center [478, 180] width 180 height 28
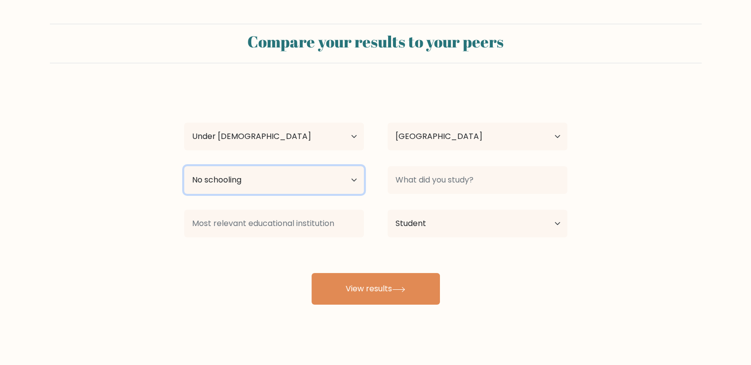
click at [248, 180] on select "Highest education level No schooling Primary Lower Secondary Upper Secondary Oc…" at bounding box center [274, 180] width 180 height 28
select select "primary"
click at [184, 166] on select "Highest education level No schooling Primary Lower Secondary Upper Secondary Oc…" at bounding box center [274, 180] width 180 height 28
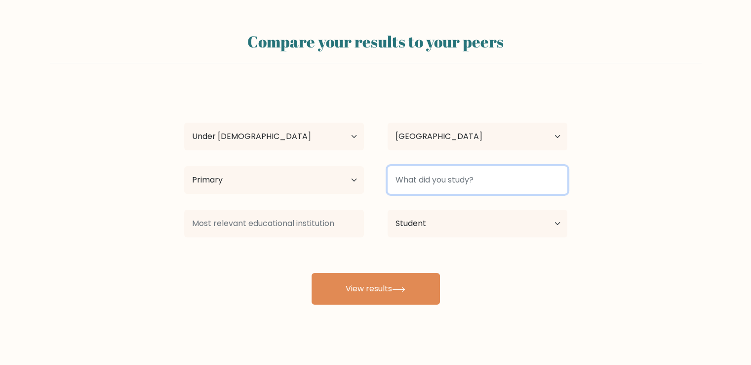
click at [441, 168] on input at bounding box center [478, 180] width 180 height 28
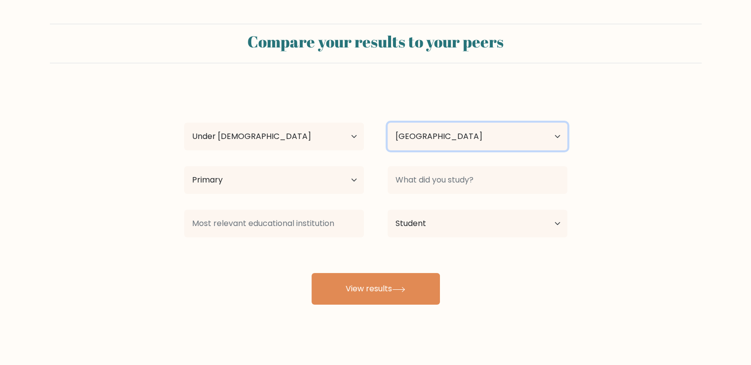
click at [421, 139] on select "Country [GEOGRAPHIC_DATA] [GEOGRAPHIC_DATA] [GEOGRAPHIC_DATA] [US_STATE] [GEOGR…" at bounding box center [478, 137] width 180 height 28
click at [639, 137] on form "Compare your results to your peers [PERSON_NAME] Age Under [DEMOGRAPHIC_DATA] […" at bounding box center [375, 164] width 751 height 281
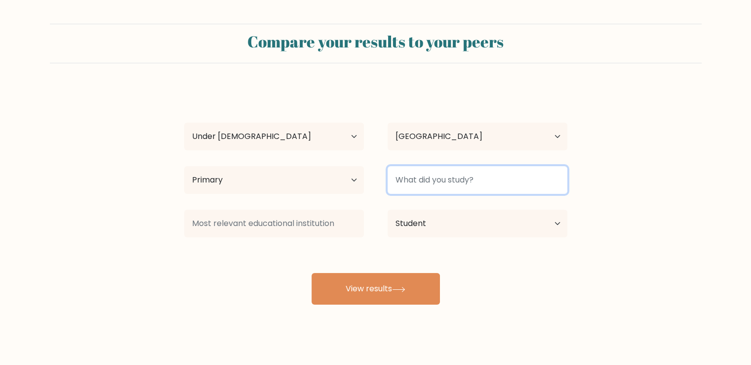
click at [462, 178] on input at bounding box center [478, 180] width 180 height 28
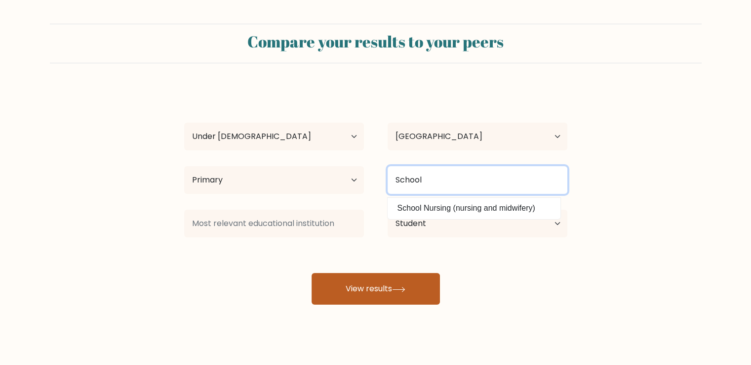
type input "School"
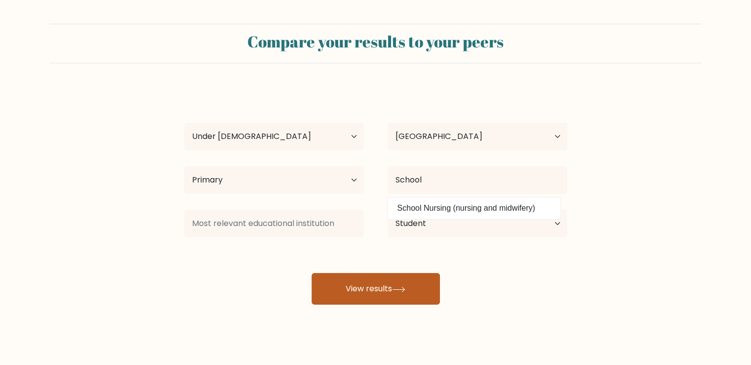
click at [333, 301] on button "View results" at bounding box center [376, 289] width 128 height 32
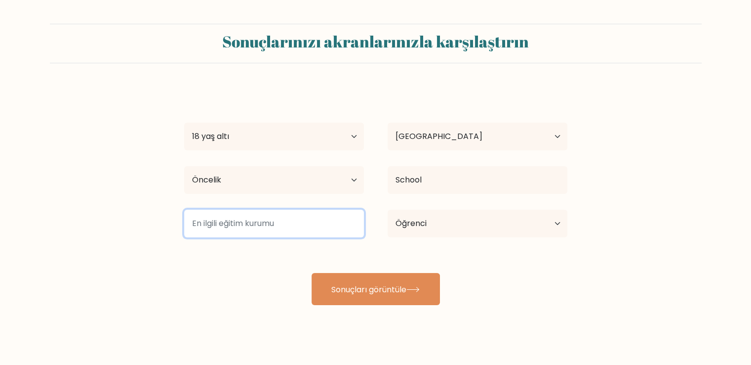
click at [314, 226] on input at bounding box center [274, 223] width 180 height 28
type input "Bak"
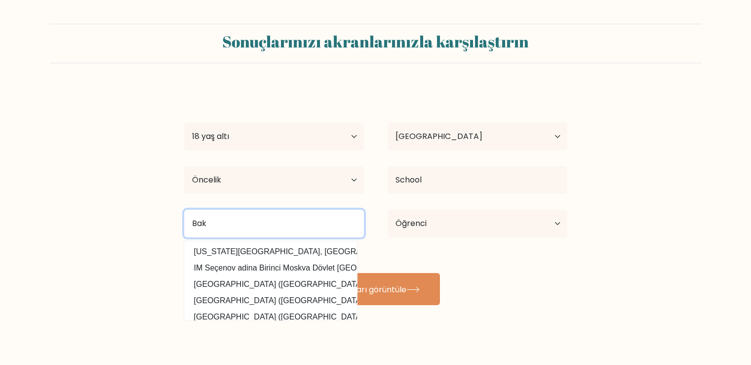
drag, startPoint x: 226, startPoint y: 217, endPoint x: 170, endPoint y: 222, distance: 56.5
click at [172, 223] on div "[GEOGRAPHIC_DATA][US_STATE], [GEOGRAPHIC_DATA] ([GEOGRAPHIC_DATA]) IM Seçenov a…" at bounding box center [274, 223] width 204 height 36
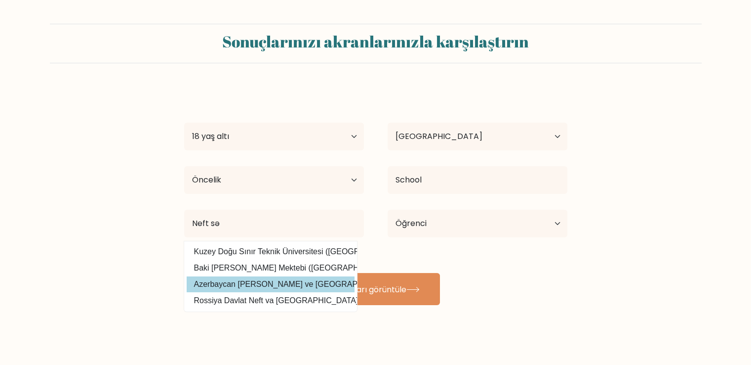
click at [246, 285] on option "Azerbaycan [PERSON_NAME] ve [GEOGRAPHIC_DATA] ([GEOGRAPHIC_DATA])" at bounding box center [271, 284] width 168 height 16
type input "Azerbaycan [PERSON_NAME] ve [GEOGRAPHIC_DATA]"
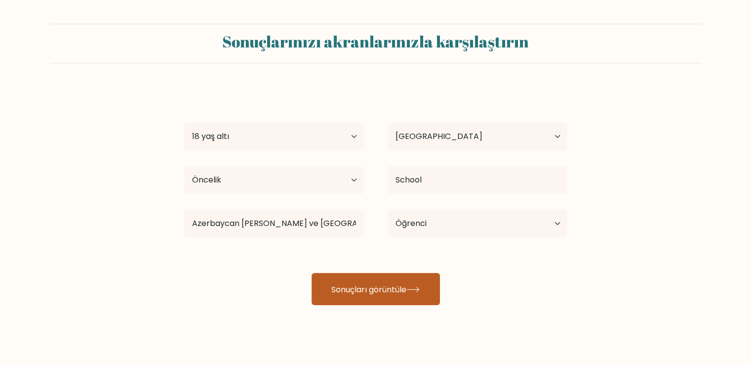
click at [352, 302] on button "Sonuçları görüntüle" at bounding box center [376, 289] width 128 height 32
